Goal: Find specific page/section

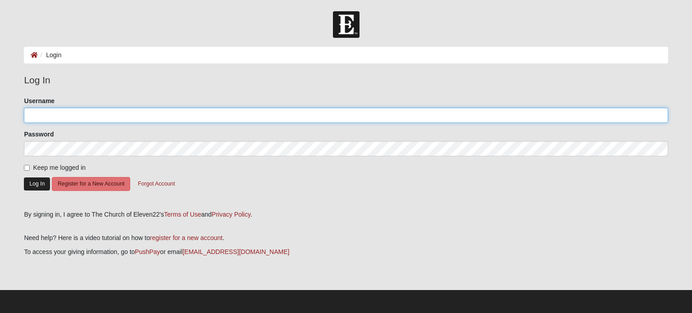
type input "bobmonk31"
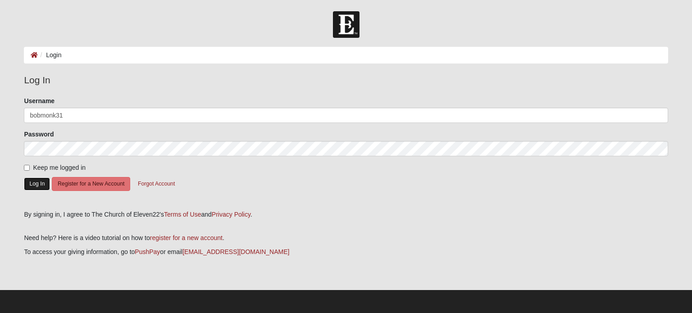
click at [33, 185] on button "Log In" at bounding box center [37, 183] width 26 height 13
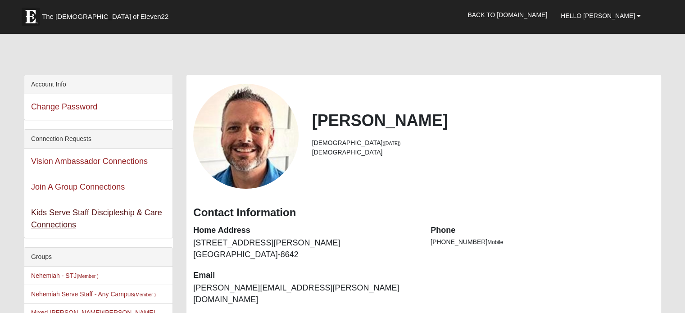
scroll to position [139, 0]
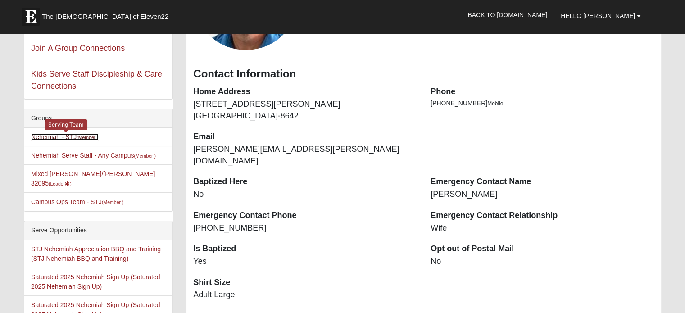
click at [63, 138] on link "Nehemiah - STJ (Member )" at bounding box center [65, 136] width 68 height 7
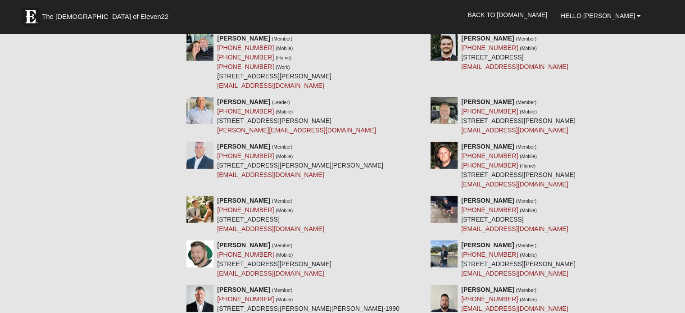
scroll to position [2619, 0]
